Goal: Transaction & Acquisition: Obtain resource

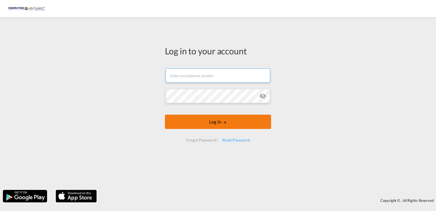
type input "[PERSON_NAME][EMAIL_ADDRESS][DOMAIN_NAME]"
click at [205, 126] on button "Log In" at bounding box center [218, 121] width 106 height 14
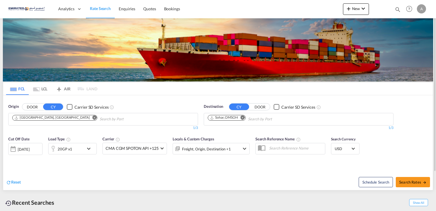
click at [244, 118] on md-icon "Remove" at bounding box center [242, 117] width 4 height 4
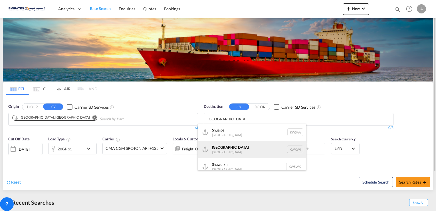
type input "[GEOGRAPHIC_DATA]"
click at [237, 143] on div "[GEOGRAPHIC_DATA] [GEOGRAPHIC_DATA] KWKWI" at bounding box center [252, 149] width 108 height 17
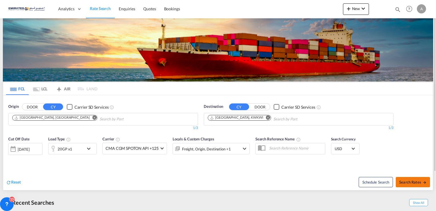
click at [413, 177] on button "Search Rates" at bounding box center [413, 182] width 34 height 10
type input "AEJEA to KWKWI / [DATE]"
